Goal: Information Seeking & Learning: Learn about a topic

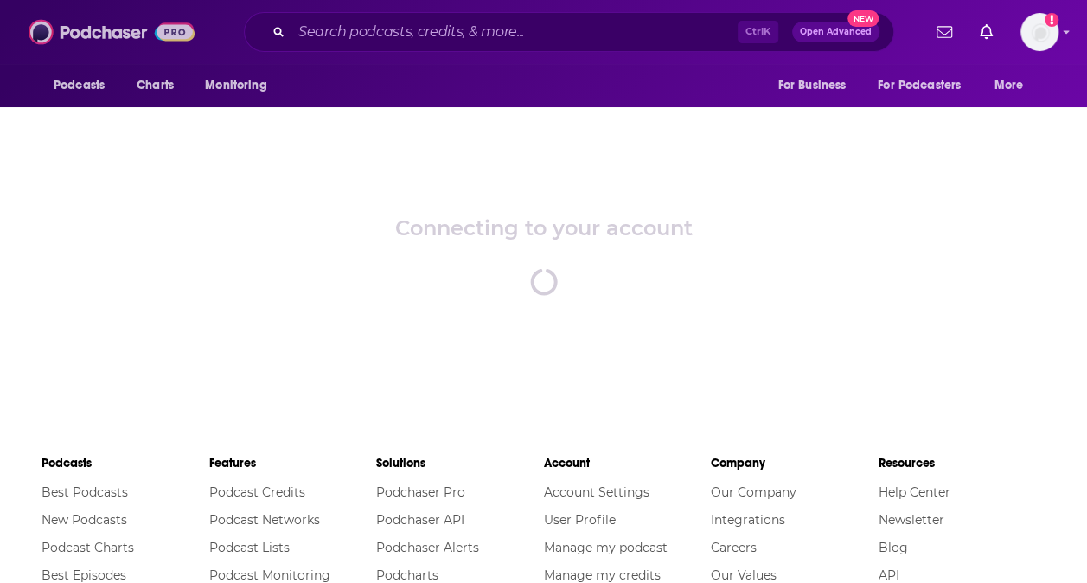
click at [98, 35] on img at bounding box center [112, 32] width 166 height 33
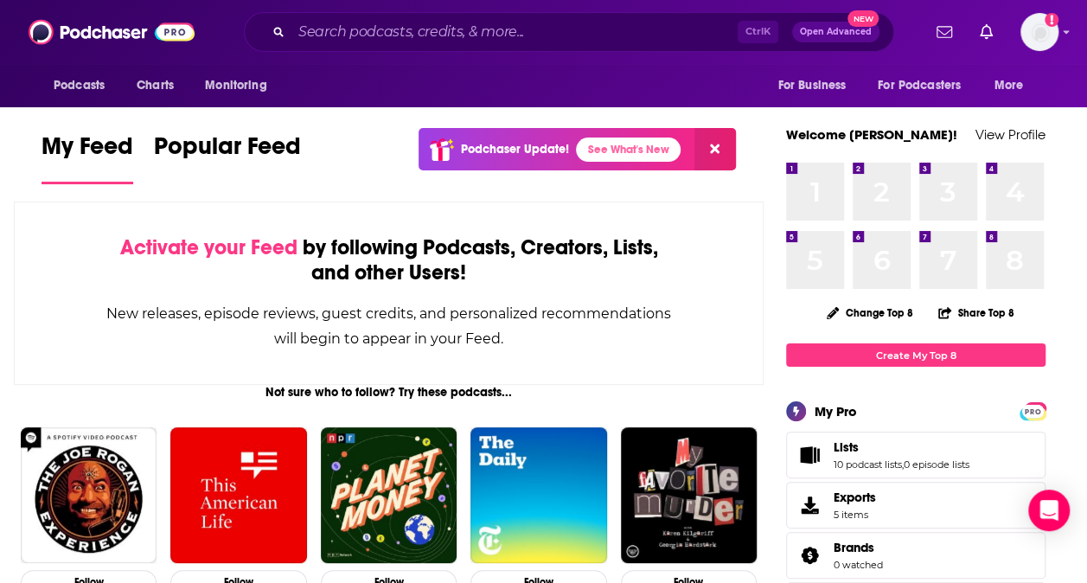
drag, startPoint x: 438, startPoint y: 16, endPoint x: 442, endPoint y: 42, distance: 26.2
click at [438, 16] on div "Ctrl K Open Advanced New" at bounding box center [569, 32] width 650 height 40
click at [450, 54] on div "Podcasts Charts Monitoring Ctrl K Open Advanced New For Business For Podcasters…" at bounding box center [543, 32] width 1087 height 64
click at [446, 43] on input "Search podcasts, credits, & more..." at bounding box center [514, 32] width 446 height 28
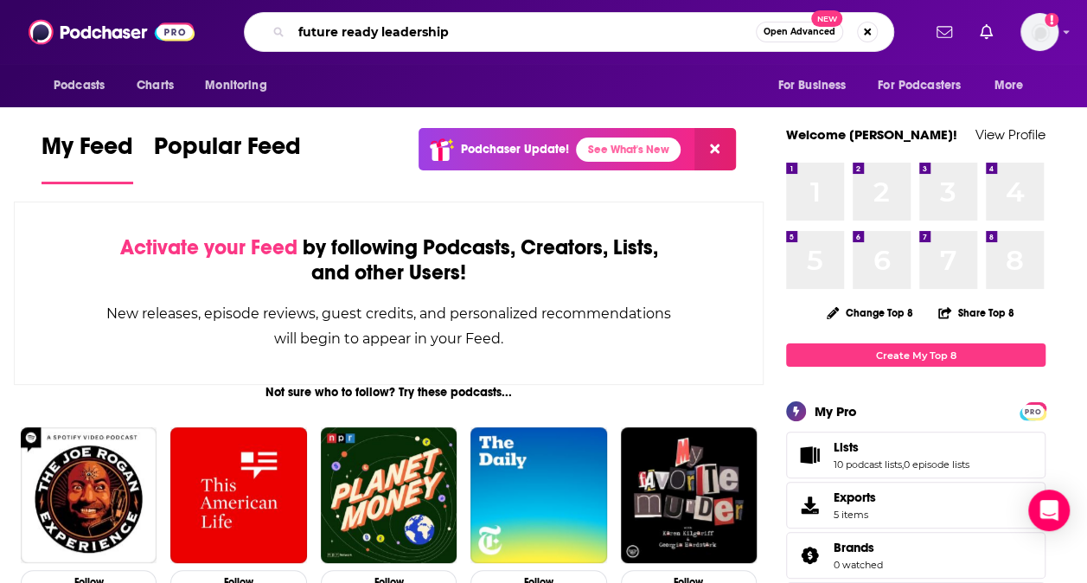
type input "future ready leadership"
